Goal: Task Accomplishment & Management: Use online tool/utility

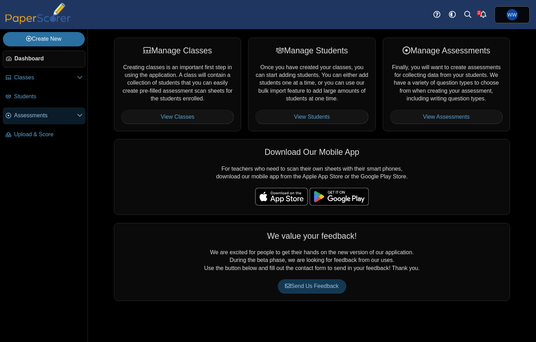
click at [26, 114] on span "Assessments" at bounding box center [45, 116] width 63 height 8
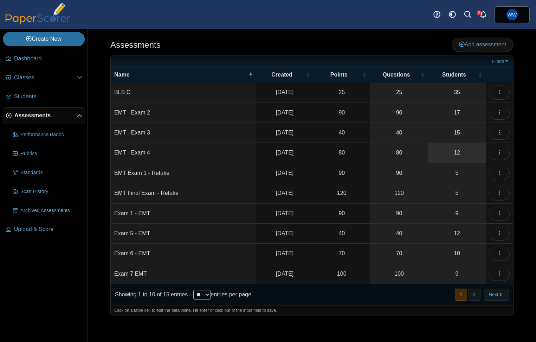
click at [458, 149] on link "12" at bounding box center [457, 153] width 58 height 20
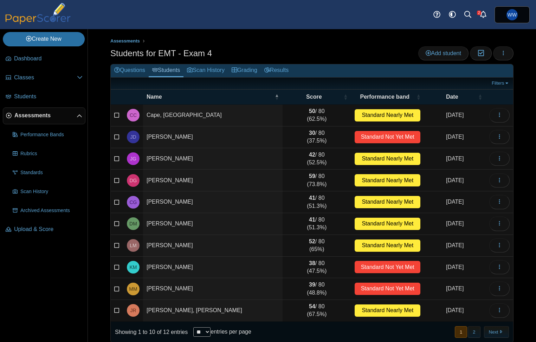
click at [200, 336] on div "Showing 1 to 10 of 12 entries ** ** ** *** entries per page" at bounding box center [181, 332] width 141 height 21
drag, startPoint x: 202, startPoint y: 333, endPoint x: 204, endPoint y: 338, distance: 4.6
click at [202, 333] on div "Showing 1 to 10 of 12 entries ** ** ** *** entries per page" at bounding box center [181, 332] width 141 height 21
click at [210, 333] on div "Showing 1 to 10 of 12 entries ** ** ** *** entries per page" at bounding box center [181, 332] width 141 height 21
select select "**"
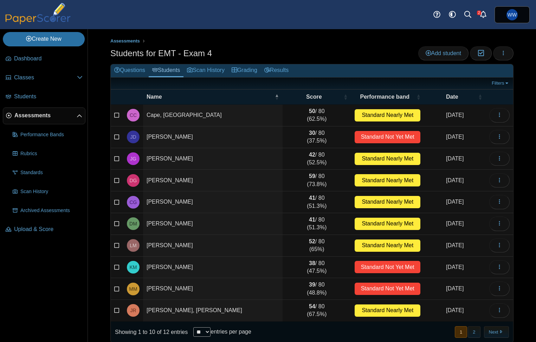
drag, startPoint x: 472, startPoint y: 329, endPoint x: 460, endPoint y: 322, distance: 14.5
click at [472, 329] on button "2" at bounding box center [474, 332] width 12 height 12
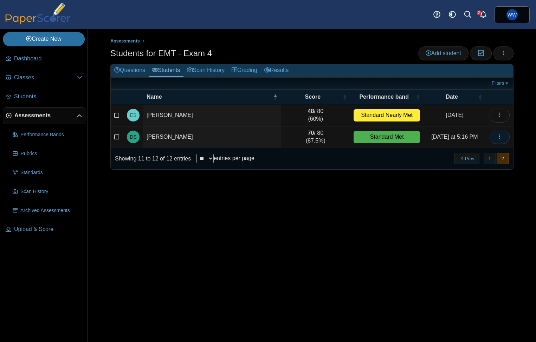
click at [499, 138] on span "button" at bounding box center [500, 137] width 6 height 6
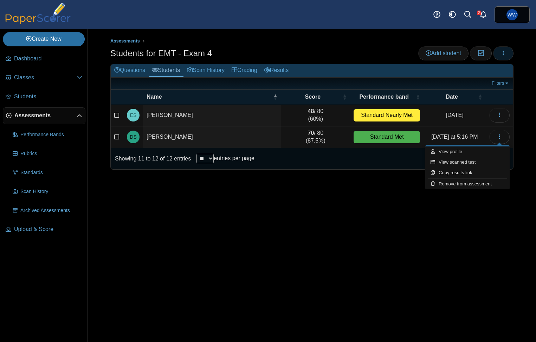
click at [511, 54] on button "button" at bounding box center [503, 53] width 20 height 14
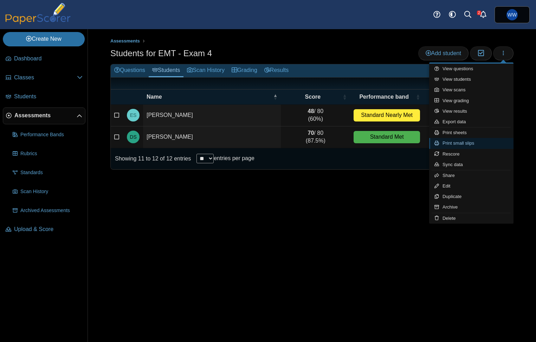
click at [494, 144] on link "Print small slips" at bounding box center [471, 143] width 84 height 11
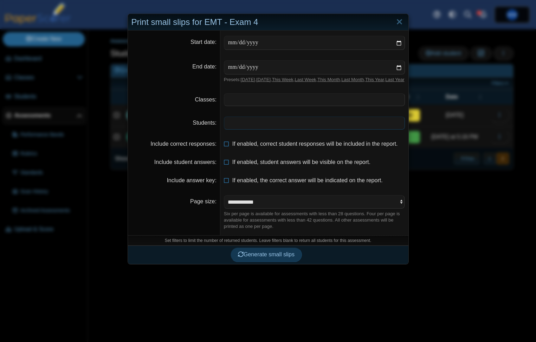
click at [251, 129] on span at bounding box center [314, 123] width 180 height 12
drag, startPoint x: 253, startPoint y: 161, endPoint x: 259, endPoint y: 171, distance: 11.2
click at [259, 263] on button "Generate small slips" at bounding box center [266, 255] width 71 height 14
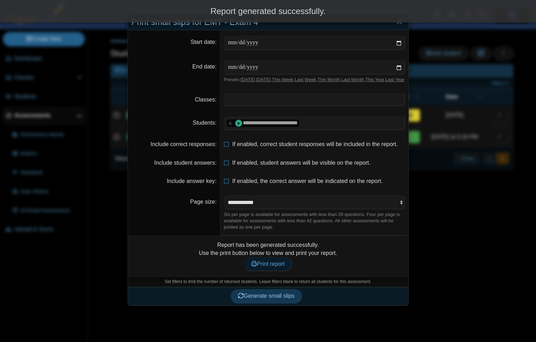
click at [278, 267] on span "Print report" at bounding box center [267, 264] width 33 height 6
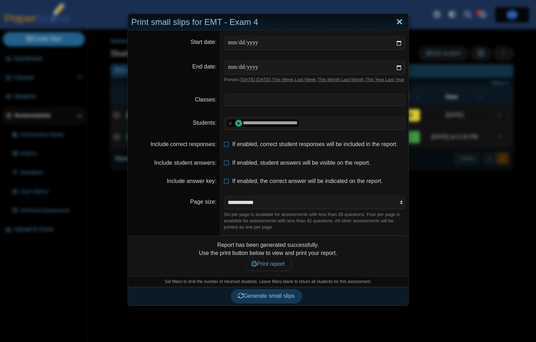
click at [400, 21] on link "Close" at bounding box center [399, 22] width 11 height 12
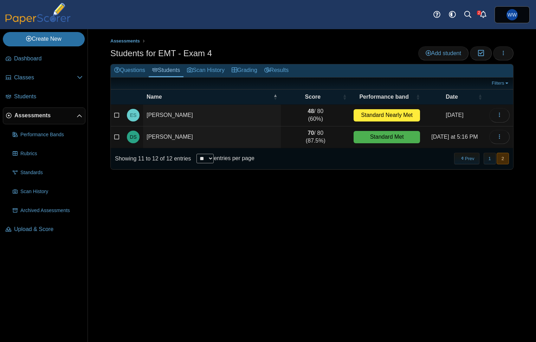
click at [47, 116] on span "Assessments" at bounding box center [45, 116] width 62 height 8
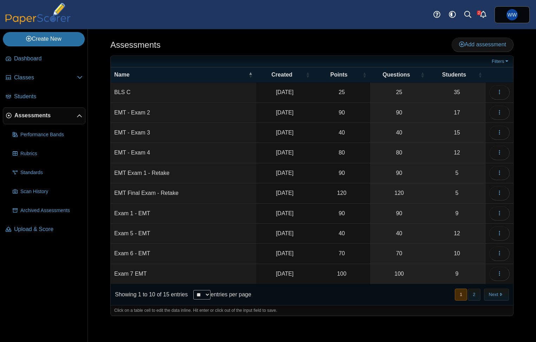
drag, startPoint x: 470, startPoint y: 290, endPoint x: 465, endPoint y: 282, distance: 9.4
click at [470, 290] on button "2" at bounding box center [474, 295] width 12 height 12
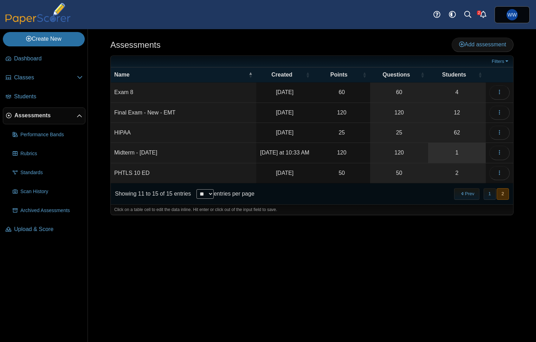
click at [450, 157] on link "1" at bounding box center [457, 153] width 58 height 20
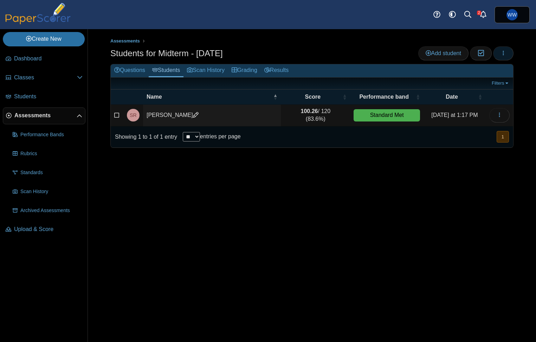
click at [506, 47] on button "button" at bounding box center [503, 53] width 20 height 14
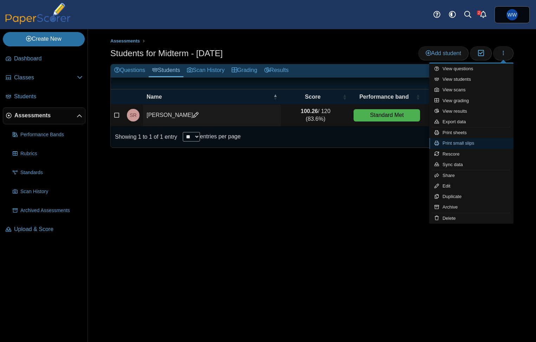
click at [480, 147] on link "Print small slips" at bounding box center [471, 143] width 84 height 11
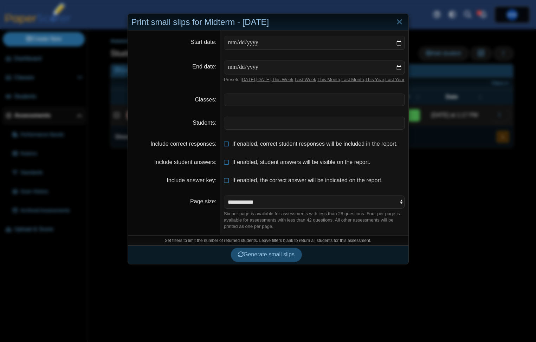
click at [255, 256] on button "Generate small slips" at bounding box center [266, 255] width 71 height 14
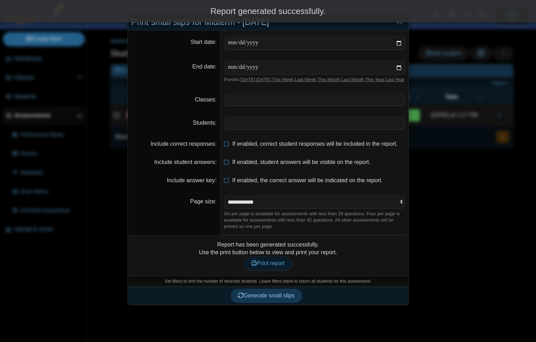
click at [265, 266] on span "Print report" at bounding box center [267, 263] width 33 height 6
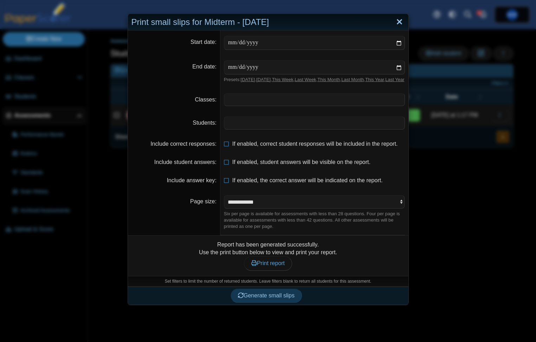
click at [396, 19] on link "Close" at bounding box center [399, 22] width 11 height 12
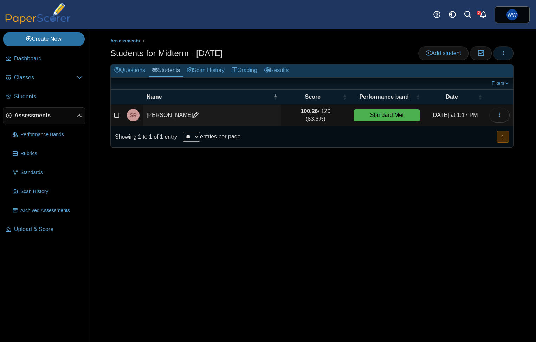
click at [507, 54] on button "button" at bounding box center [503, 53] width 20 height 14
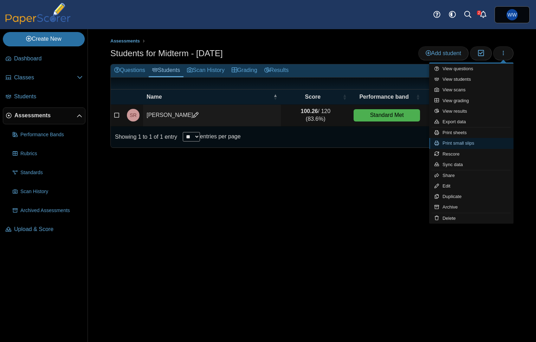
click at [475, 142] on link "Print small slips" at bounding box center [471, 143] width 84 height 11
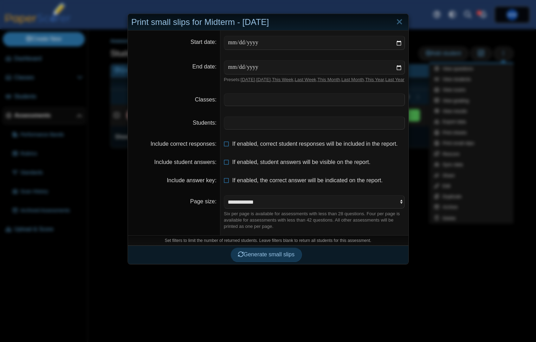
click at [183, 223] on dt "Page size" at bounding box center [174, 212] width 92 height 45
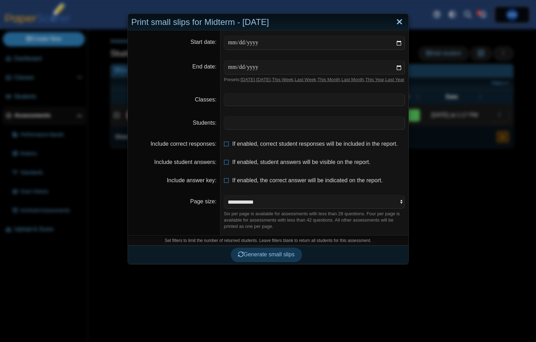
click at [398, 22] on link "Close" at bounding box center [399, 22] width 11 height 12
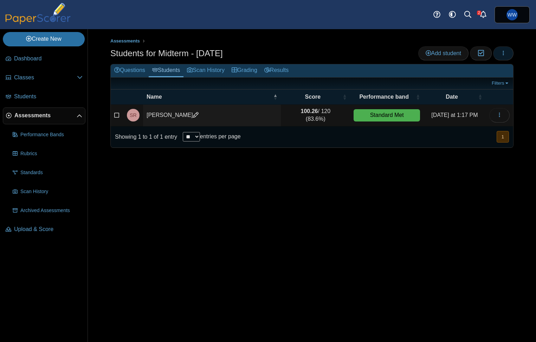
click at [509, 51] on button "button" at bounding box center [503, 53] width 20 height 14
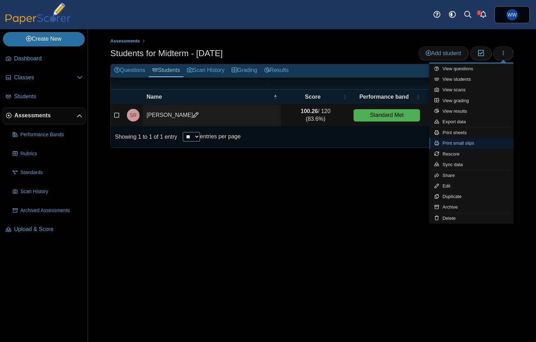
click at [470, 140] on link "Print small slips" at bounding box center [471, 143] width 84 height 11
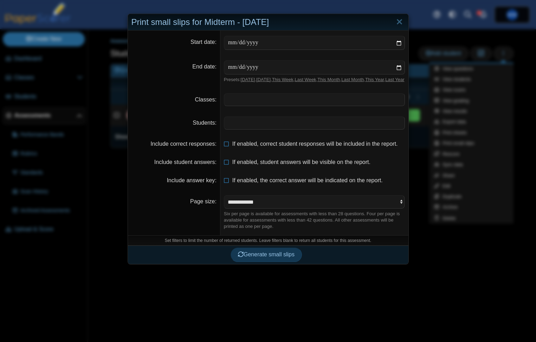
click at [292, 256] on button "Generate small slips" at bounding box center [266, 255] width 71 height 14
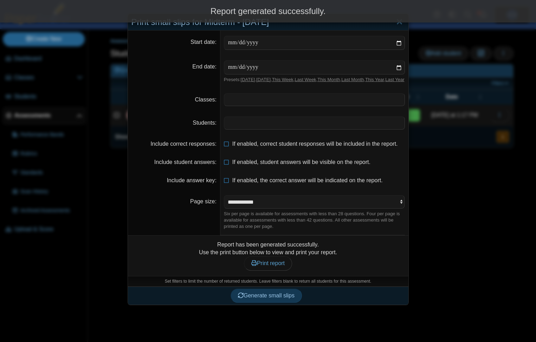
drag, startPoint x: 267, startPoint y: 267, endPoint x: 275, endPoint y: 251, distance: 17.8
click at [267, 266] on span "Print report" at bounding box center [267, 263] width 33 height 6
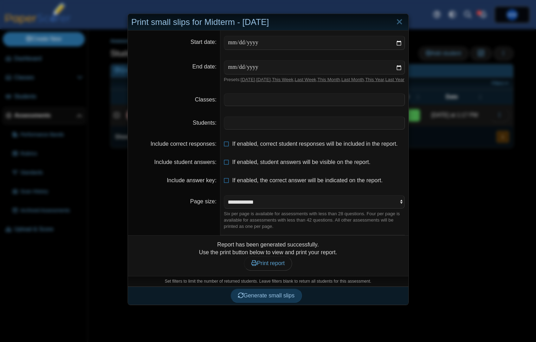
click at [406, 21] on div "Print small slips for Midterm - [DATE]" at bounding box center [268, 22] width 280 height 17
click at [400, 20] on link "Close" at bounding box center [399, 22] width 11 height 12
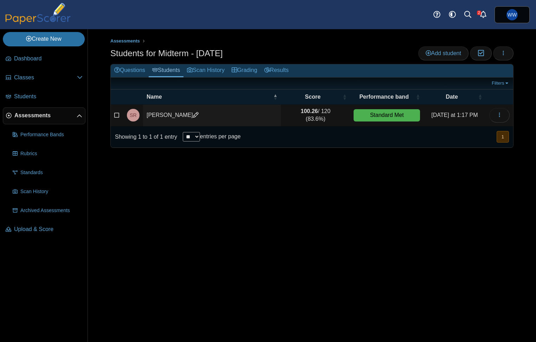
click at [160, 189] on div "Create New Loading… Dashboard Classes 0" at bounding box center [268, 185] width 536 height 313
drag, startPoint x: 334, startPoint y: 17, endPoint x: 402, endPoint y: 40, distance: 71.8
click at [334, 17] on div "Dashboard Classes Archived classes Students Assessments" at bounding box center [268, 14] width 536 height 29
